Goal: Information Seeking & Learning: Learn about a topic

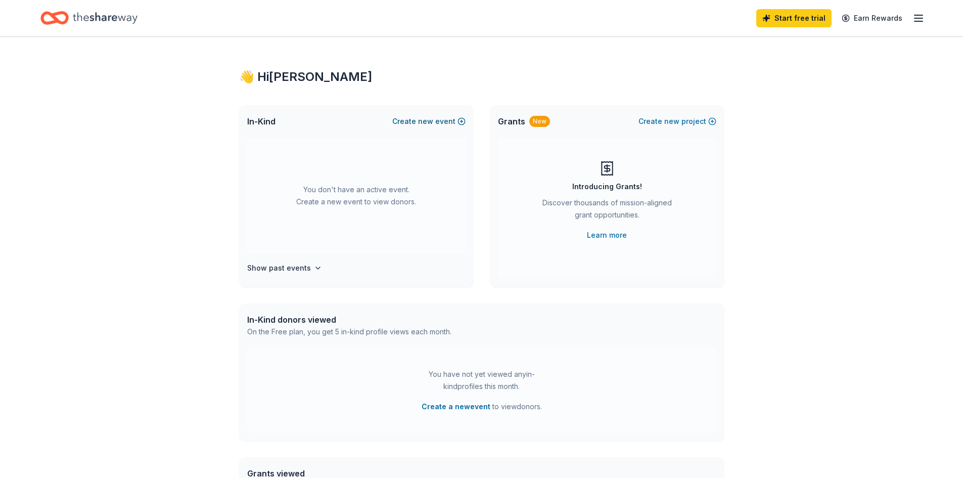
click at [460, 123] on button "Create new event" at bounding box center [428, 121] width 73 height 12
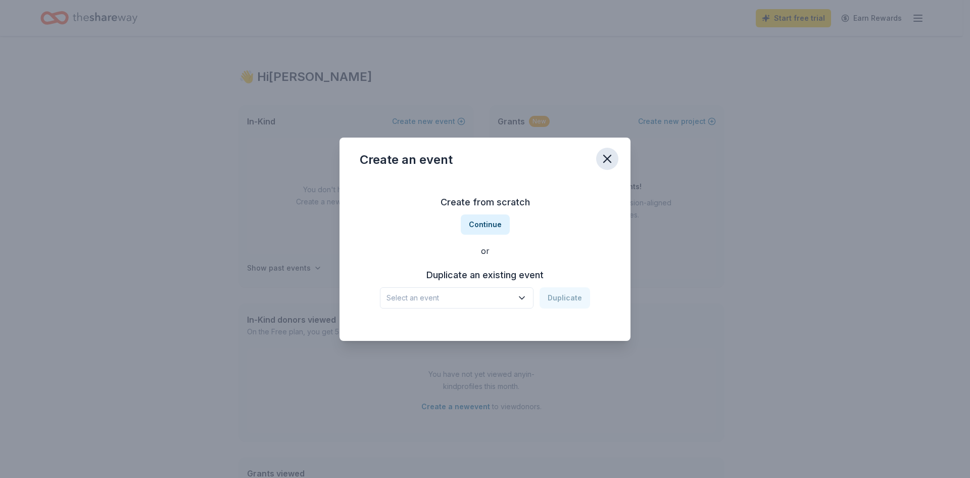
click at [607, 161] on icon "button" at bounding box center [607, 159] width 14 height 14
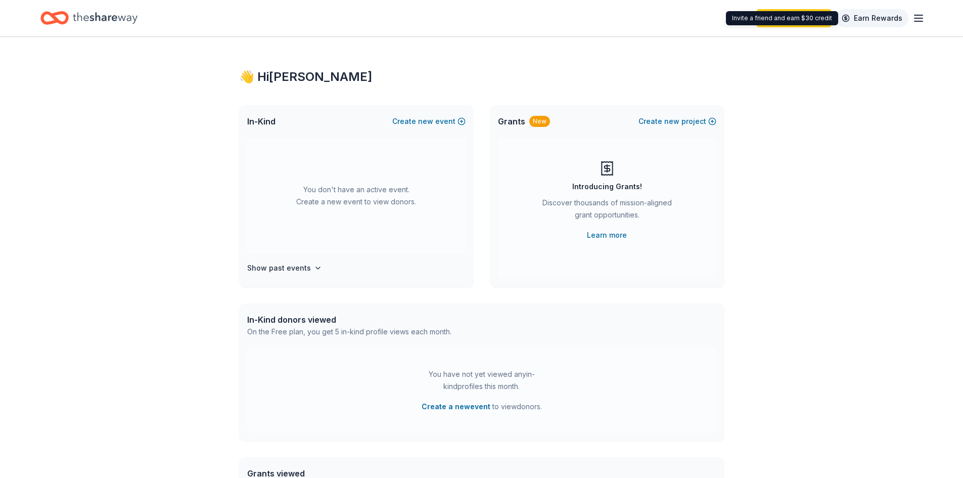
click at [876, 24] on link "Earn Rewards" at bounding box center [871, 18] width 73 height 18
click at [913, 15] on icon "button" at bounding box center [918, 18] width 12 height 12
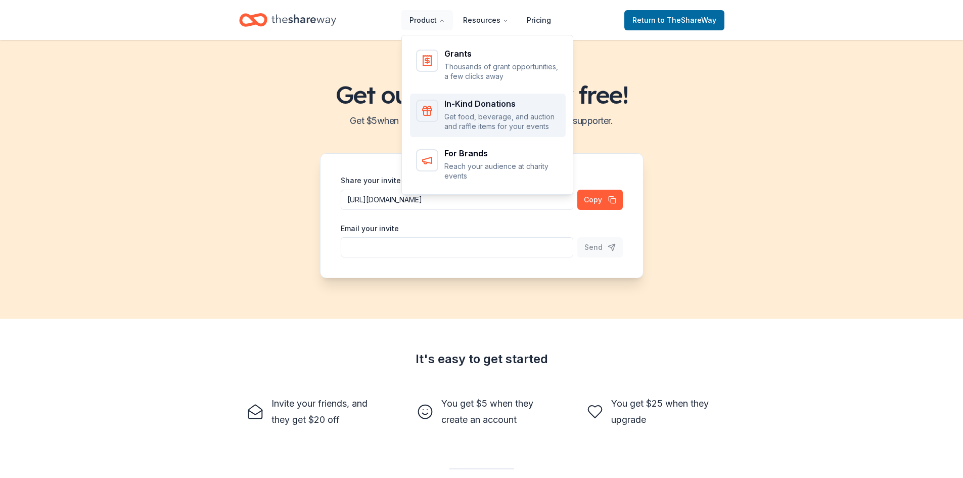
click at [474, 120] on p "Get food, beverage, and auction and raffle items for your events" at bounding box center [501, 122] width 115 height 20
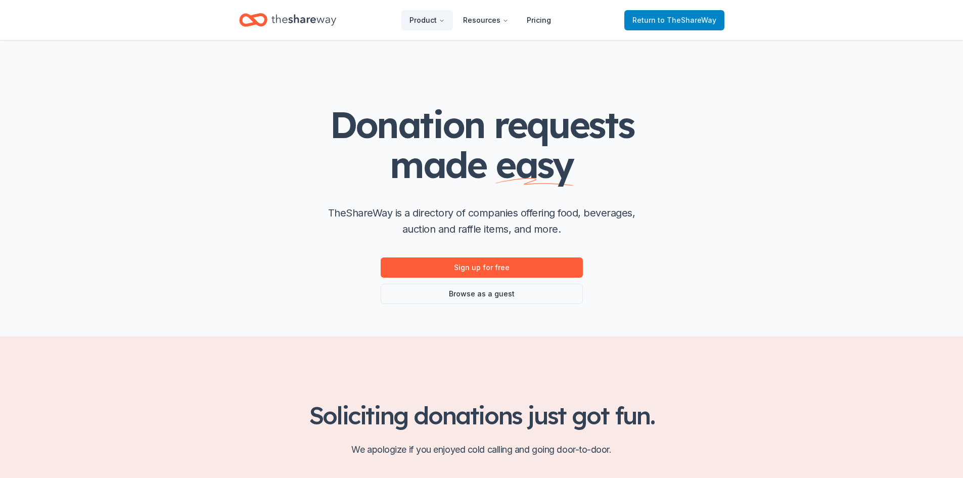
click at [689, 23] on span "to TheShareWay" at bounding box center [686, 20] width 59 height 9
